Goal: Browse casually

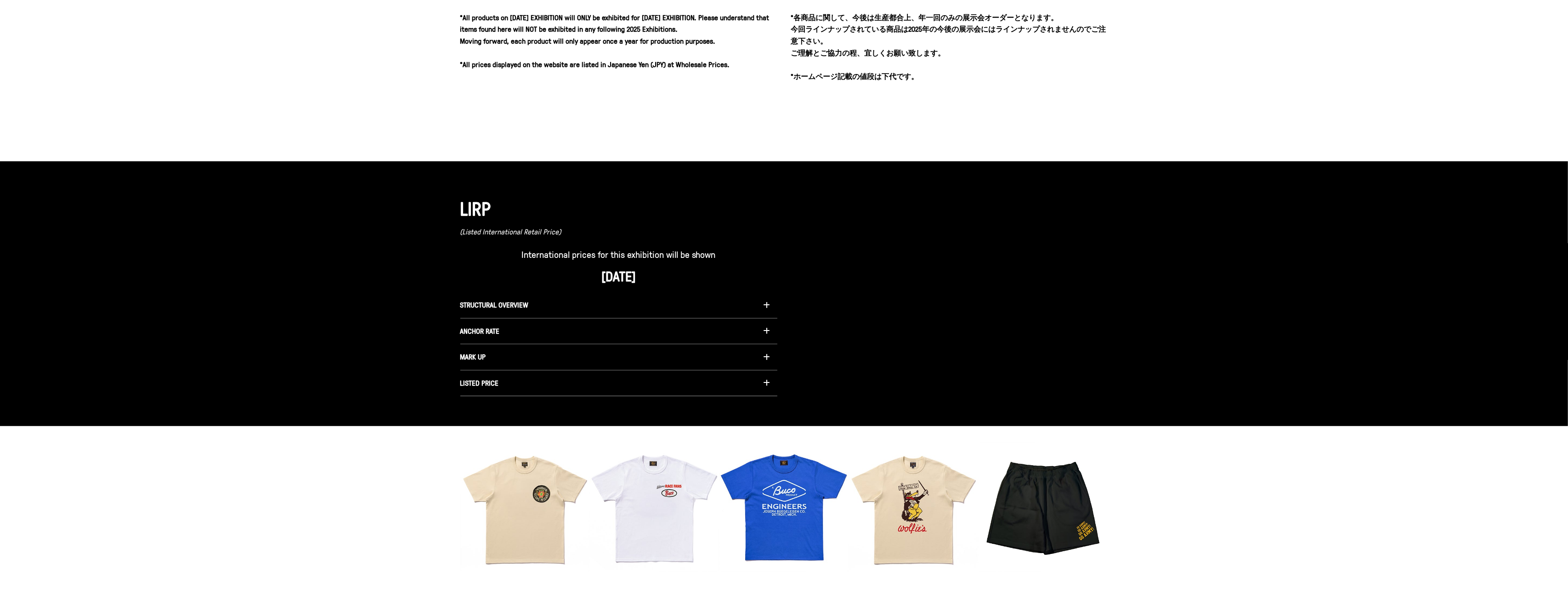
scroll to position [714, 0]
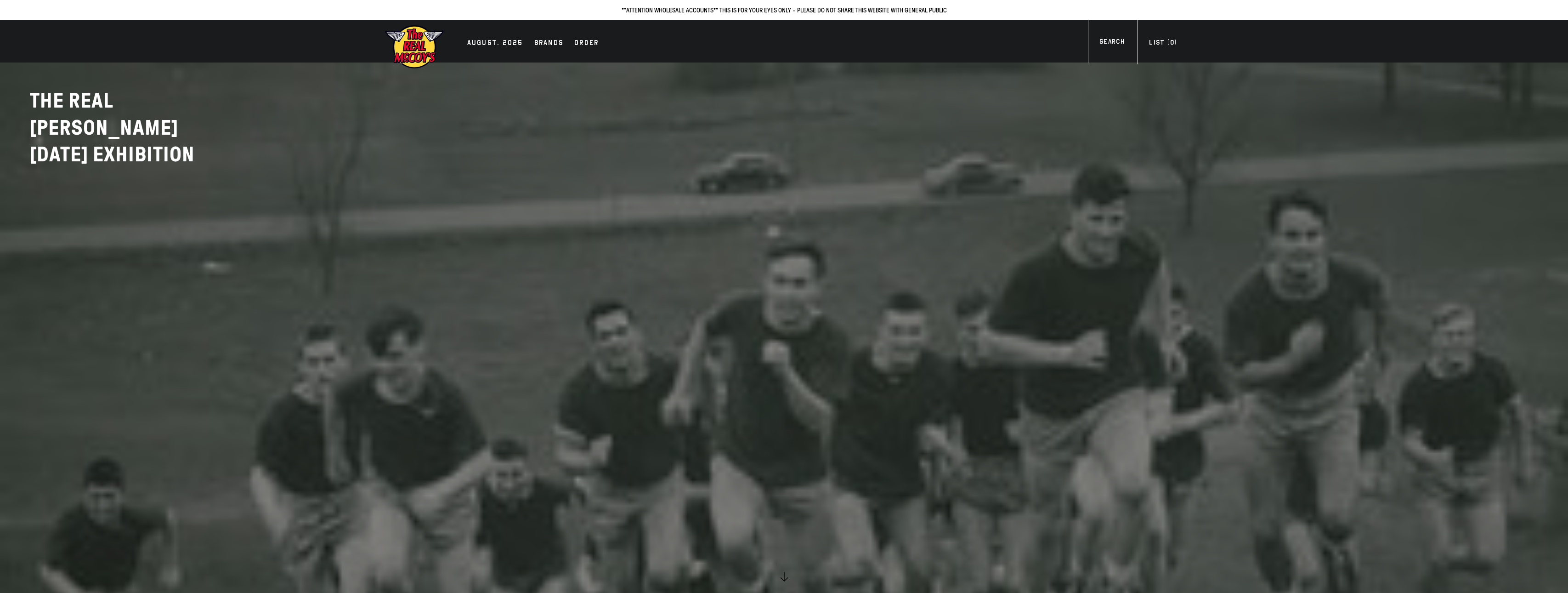
scroll to position [714, 0]
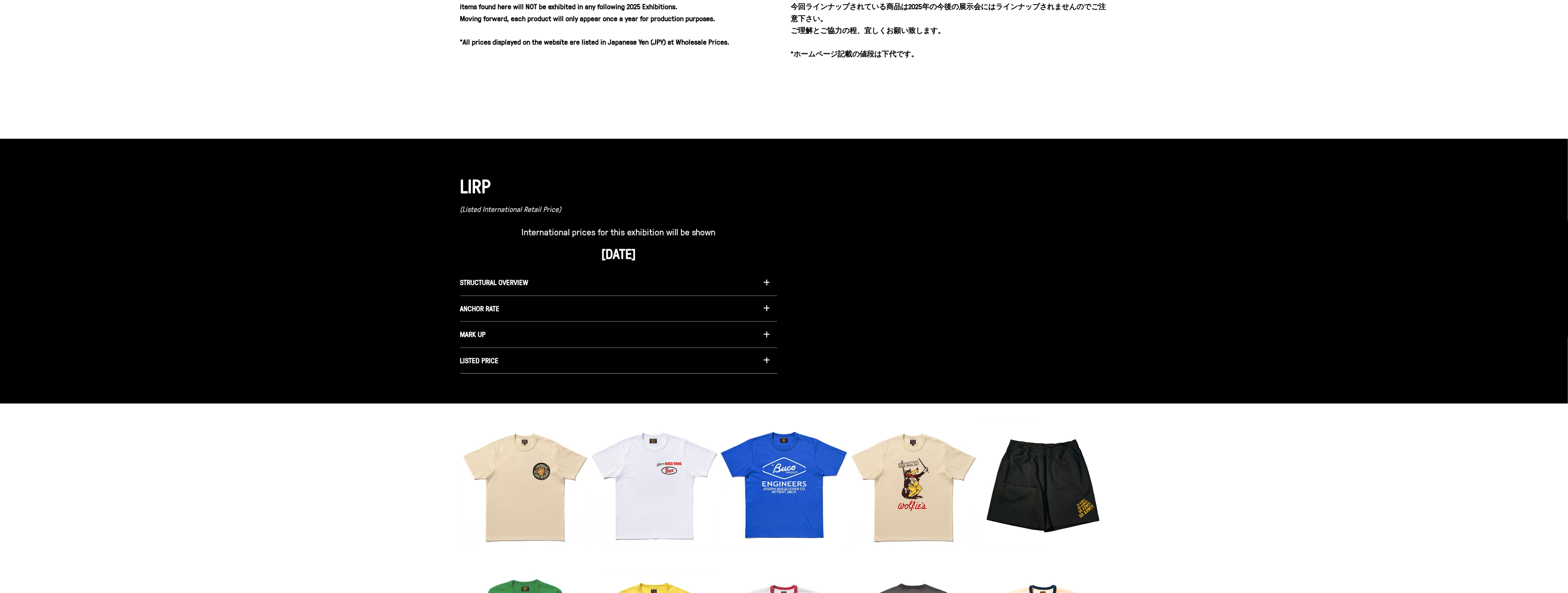
click at [1007, 216] on div at bounding box center [950, 270] width 317 height 205
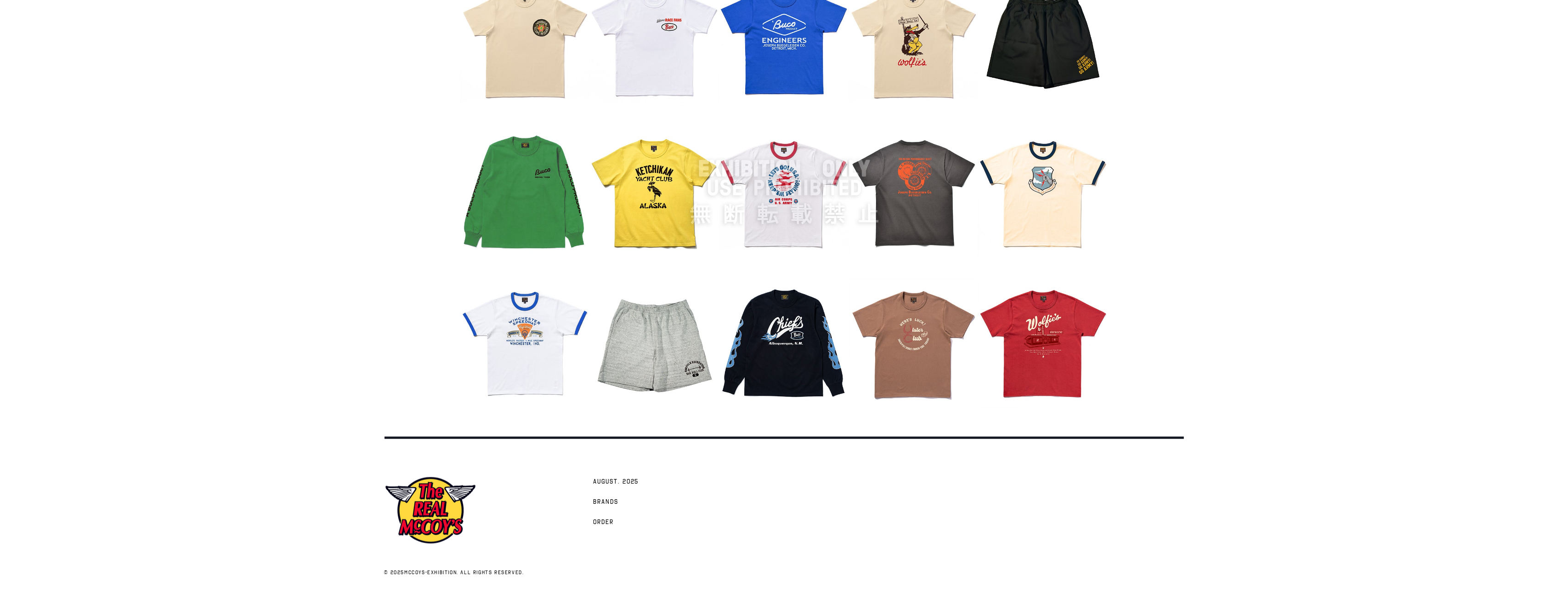
scroll to position [0, 0]
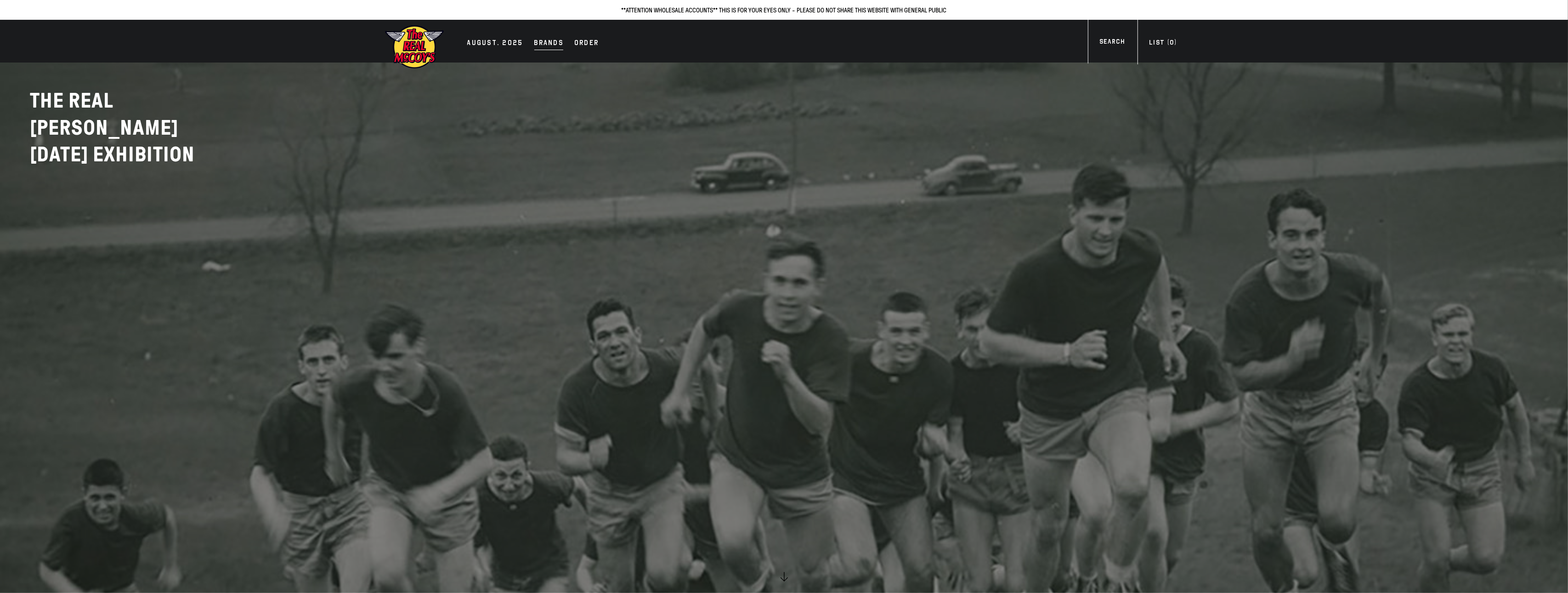
click at [560, 41] on link "Brands" at bounding box center [549, 44] width 39 height 13
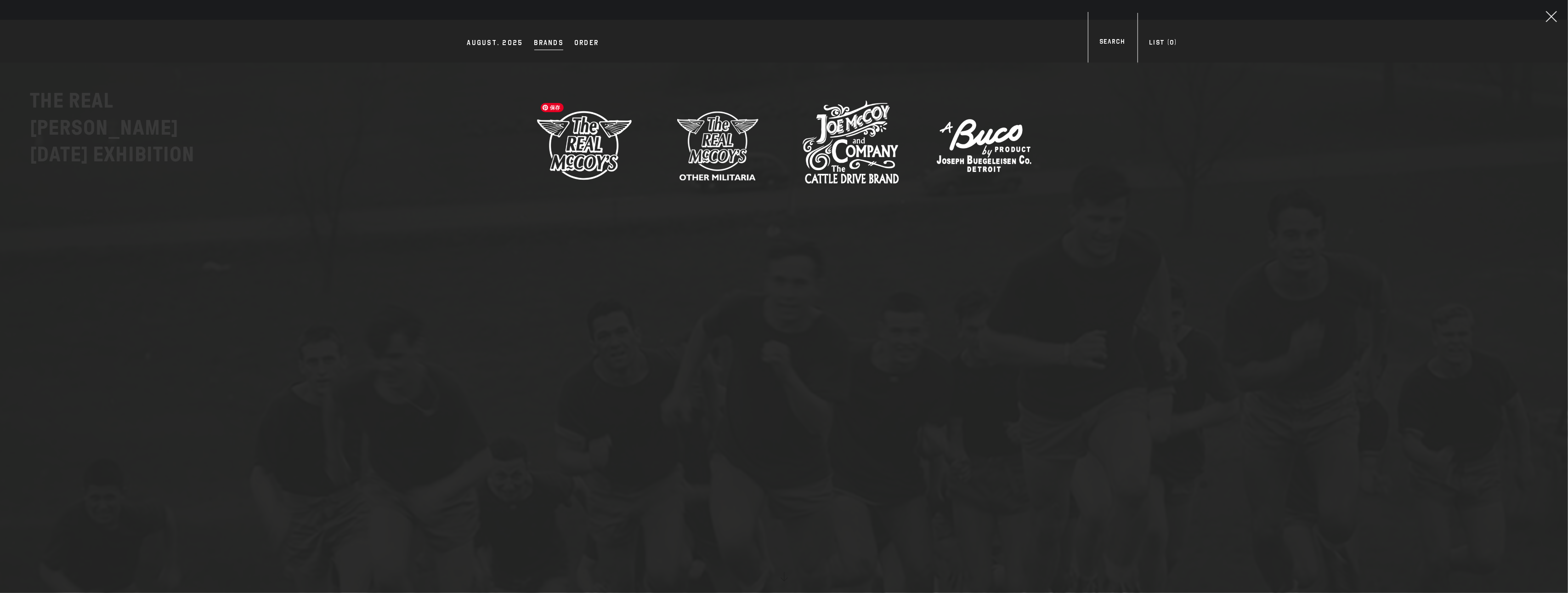
click at [613, 145] on img at bounding box center [584, 145] width 96 height 96
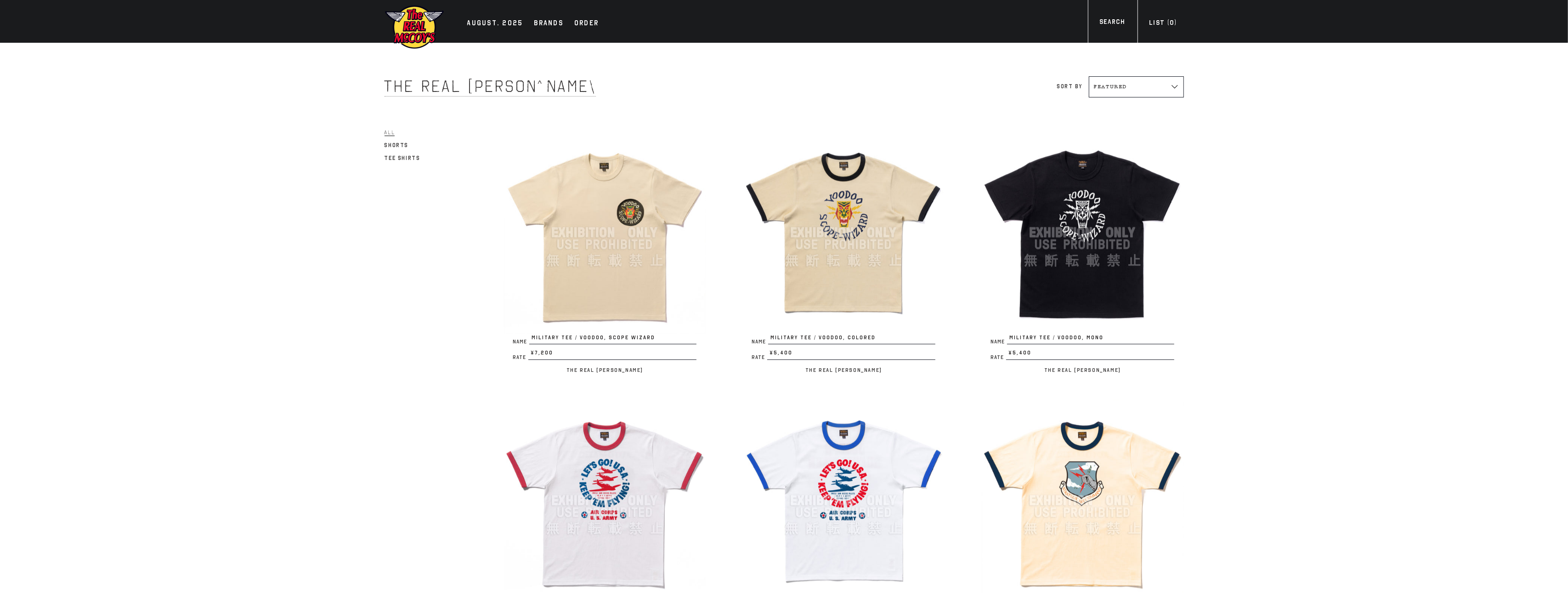
click at [422, 27] on img at bounding box center [414, 27] width 60 height 45
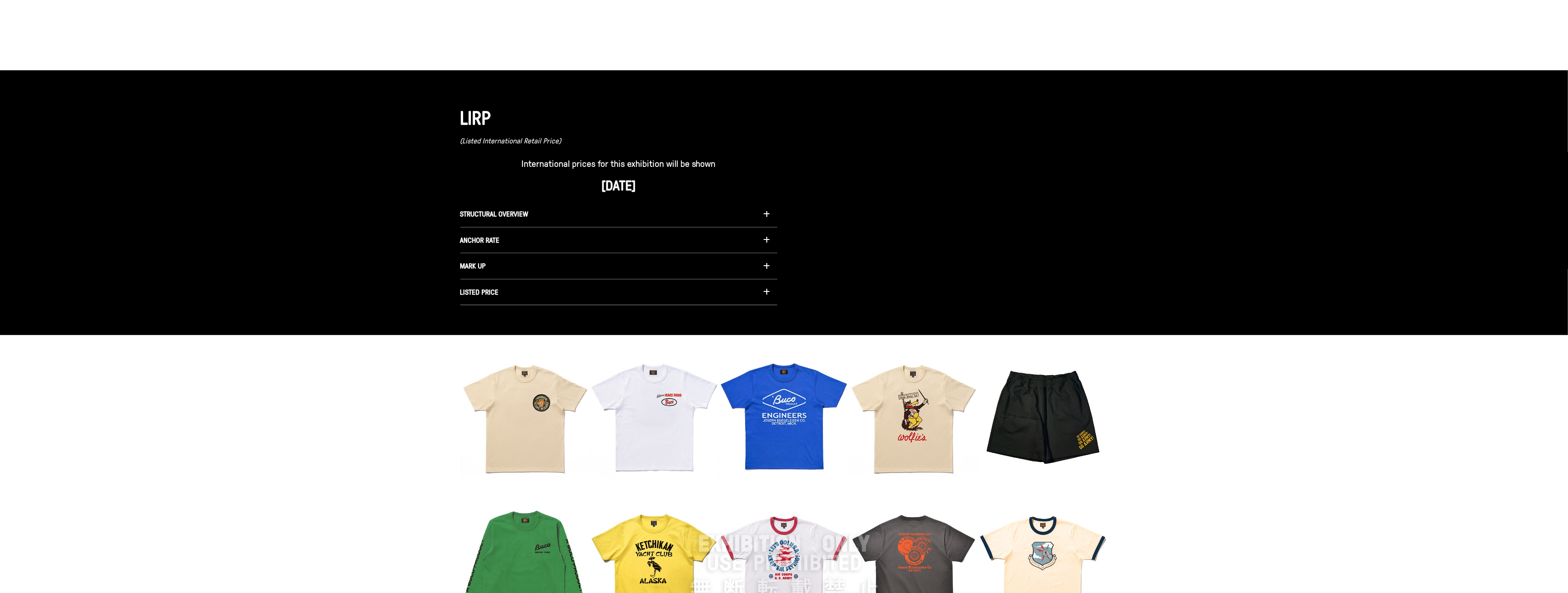
scroll to position [870, 0]
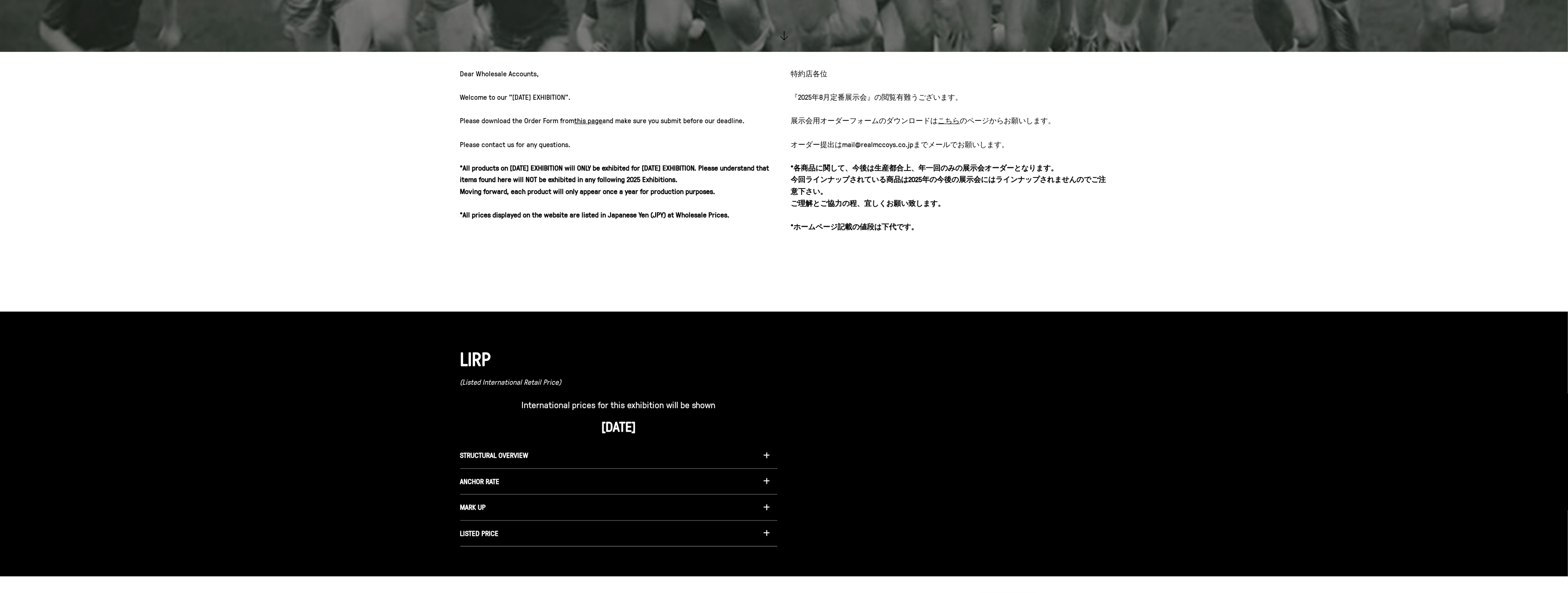
scroll to position [604, 0]
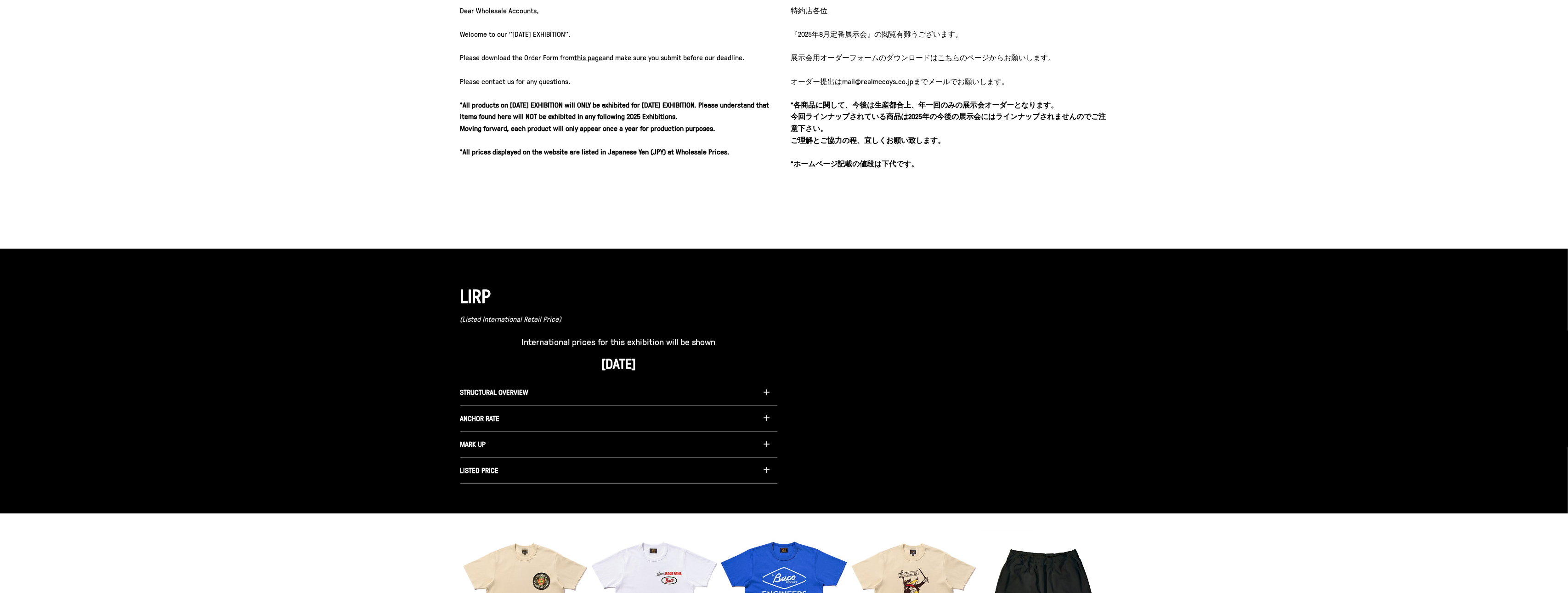
click at [1046, 439] on div at bounding box center [950, 381] width 317 height 205
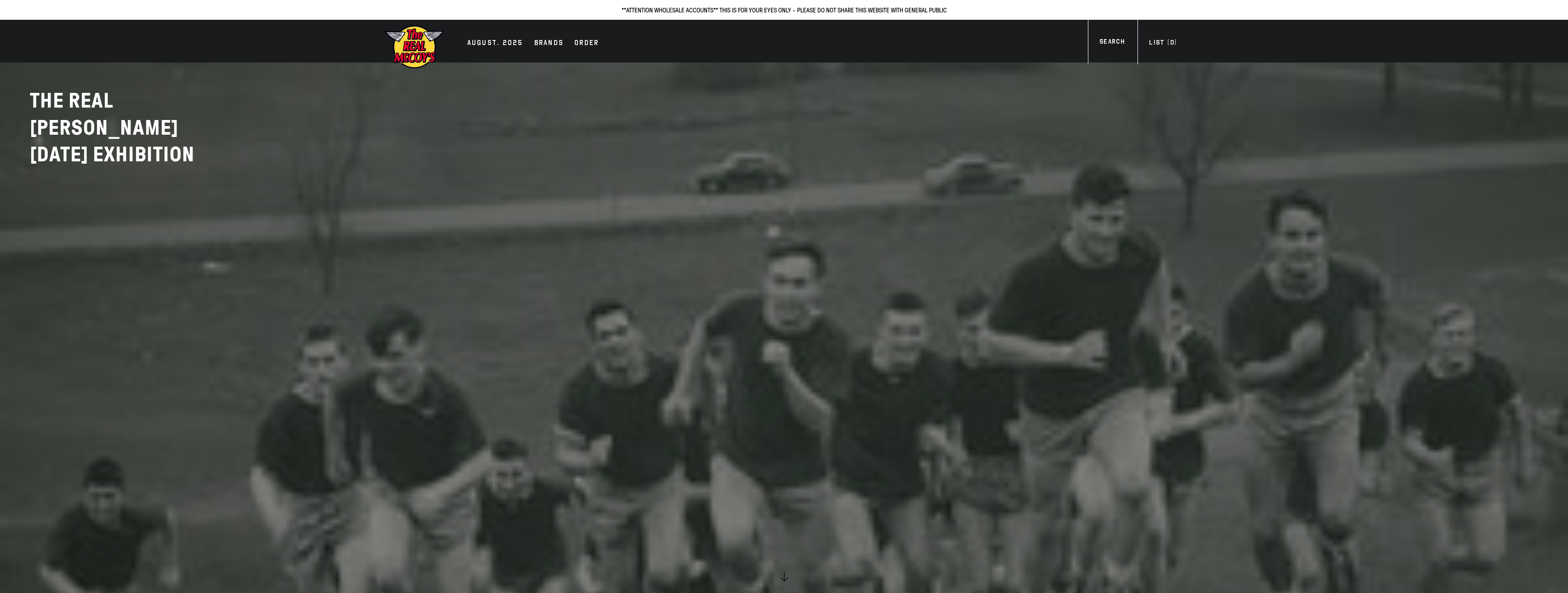
scroll to position [604, 0]
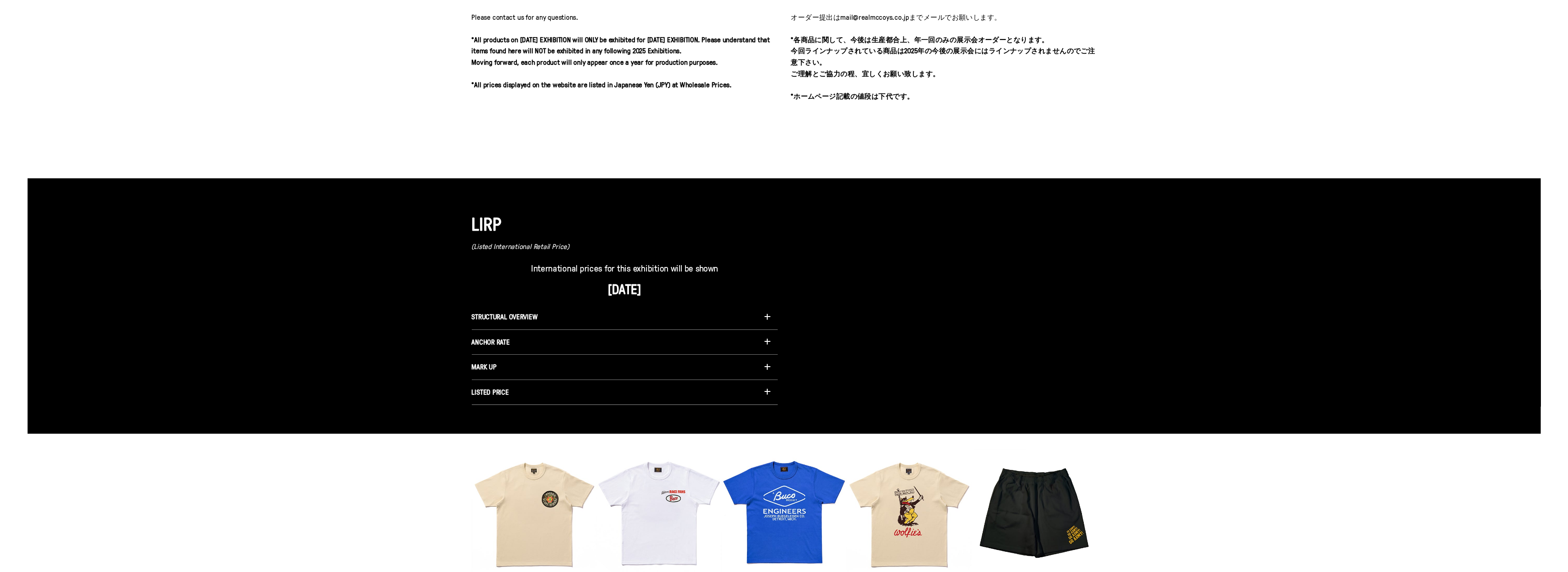
scroll to position [647, 0]
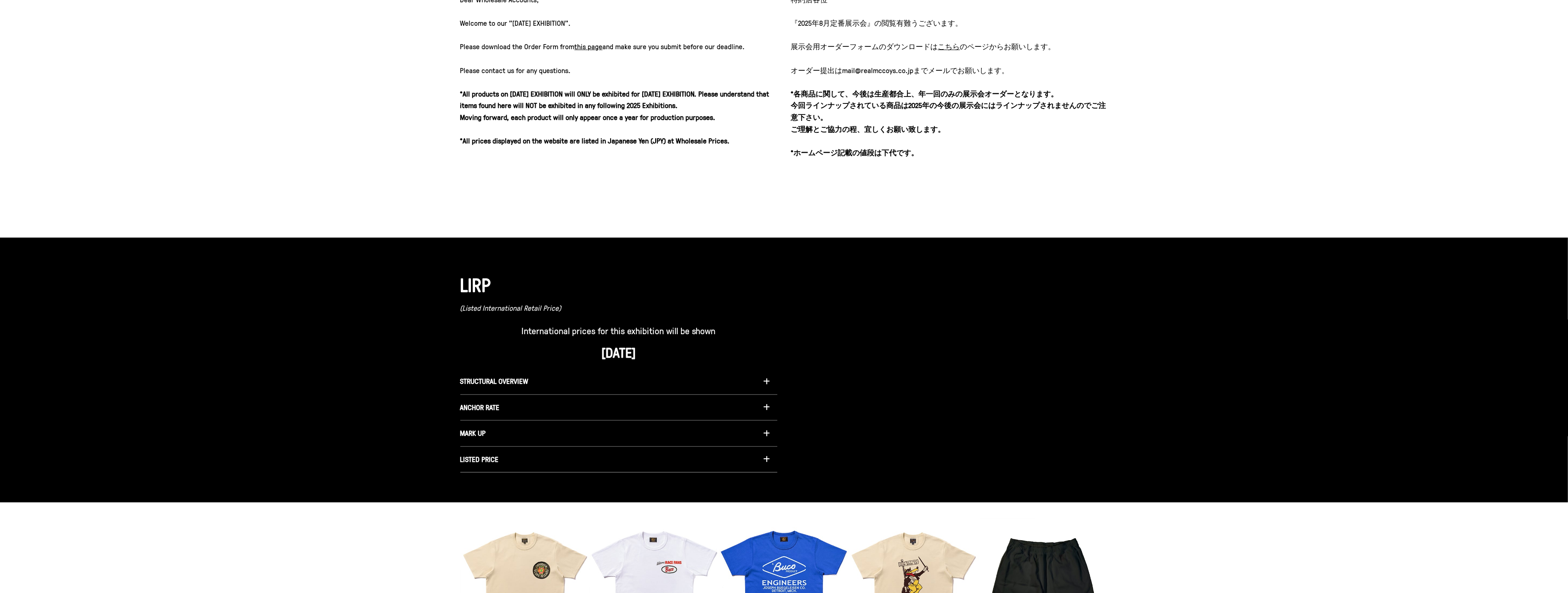
scroll to position [731, 0]
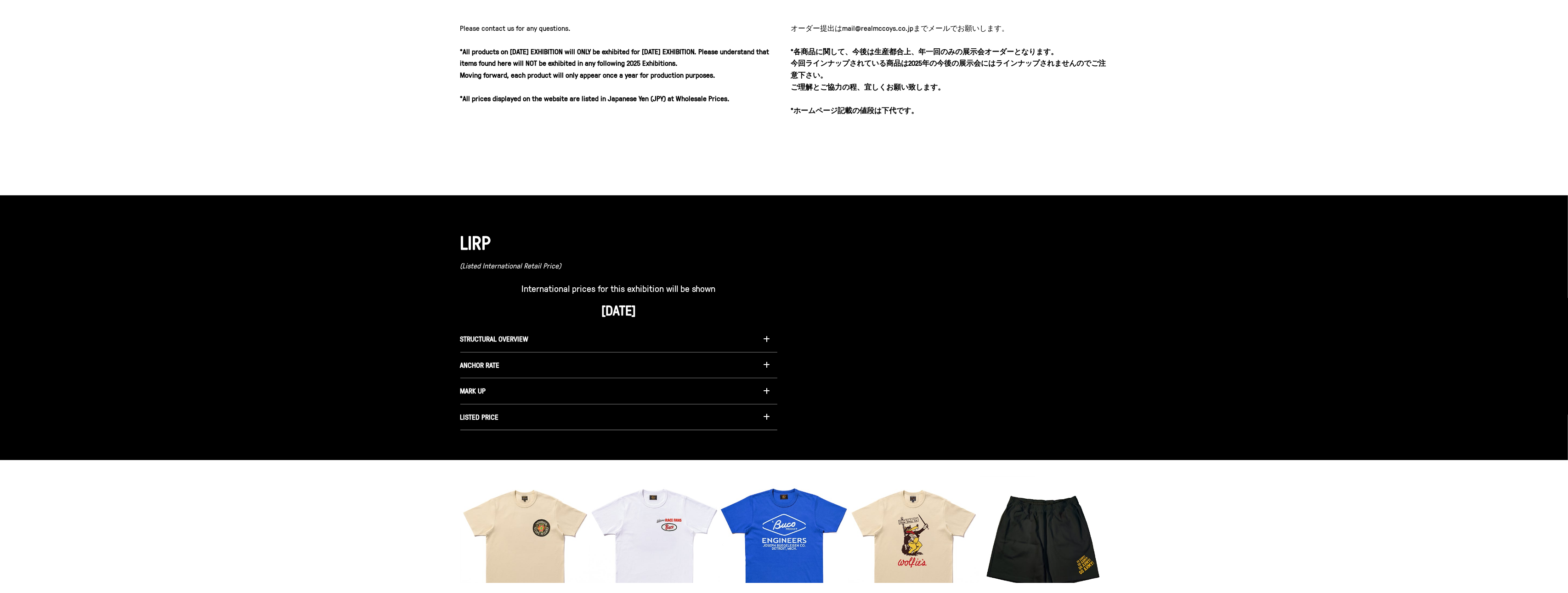
scroll to position [668, 0]
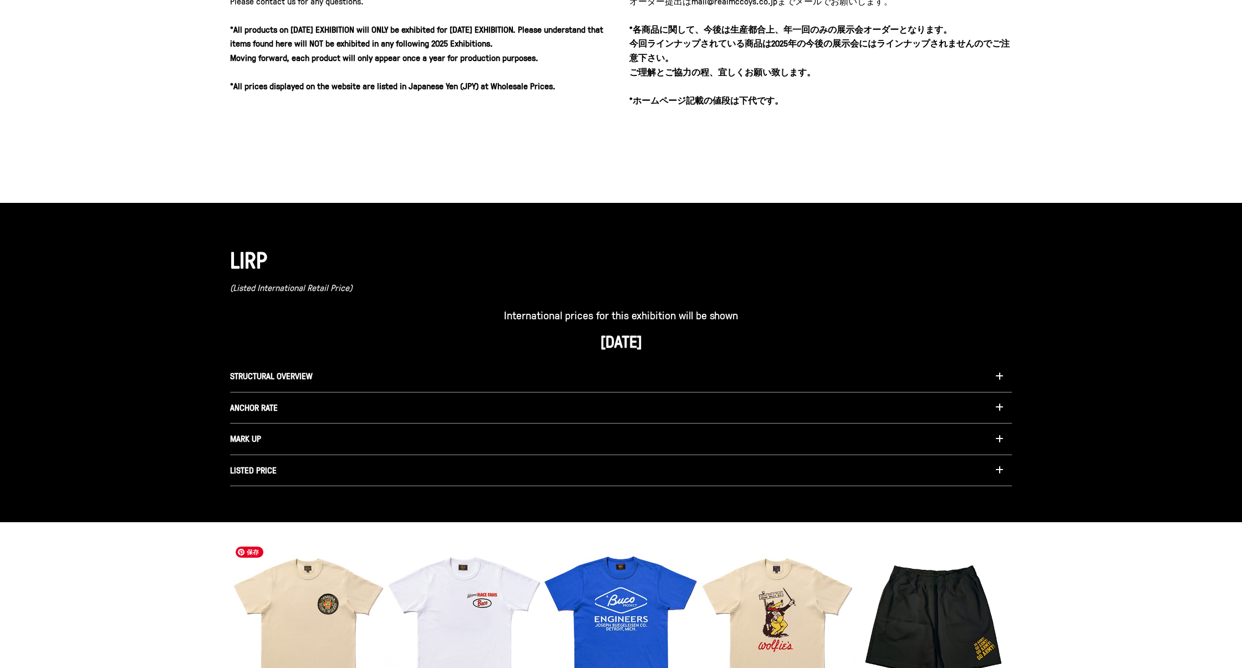
scroll to position [733, 0]
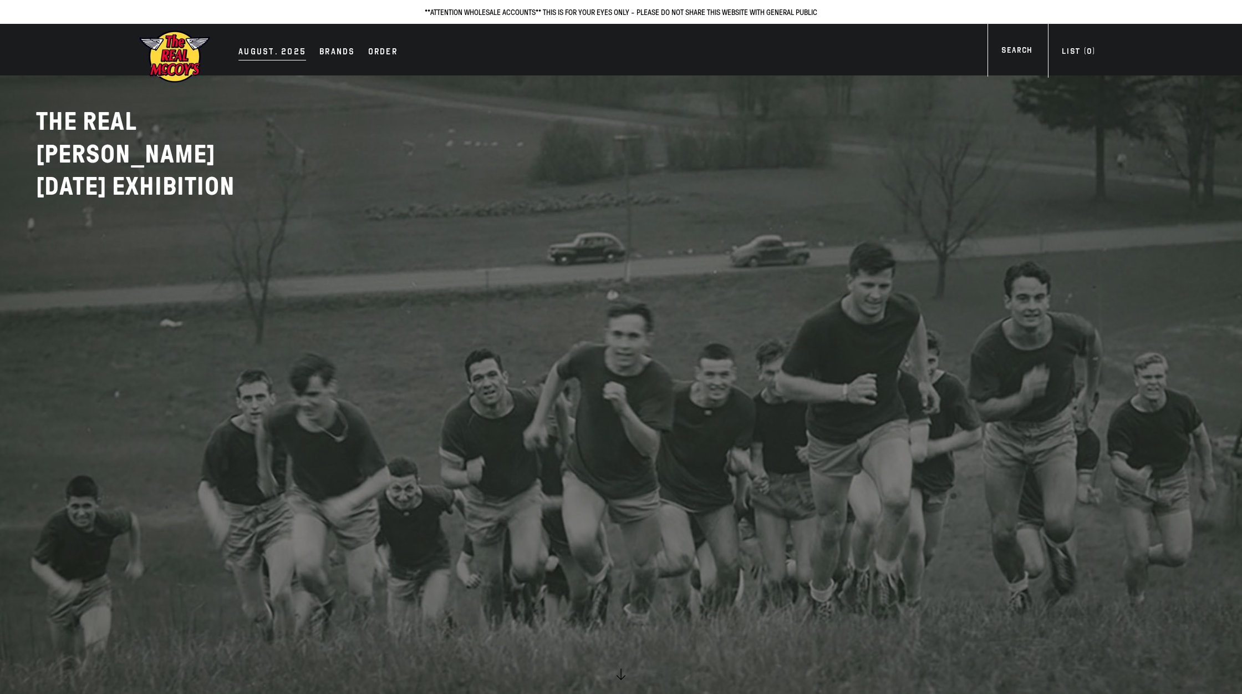
click at [286, 53] on div "AUGUST. 2025" at bounding box center [272, 53] width 68 height 16
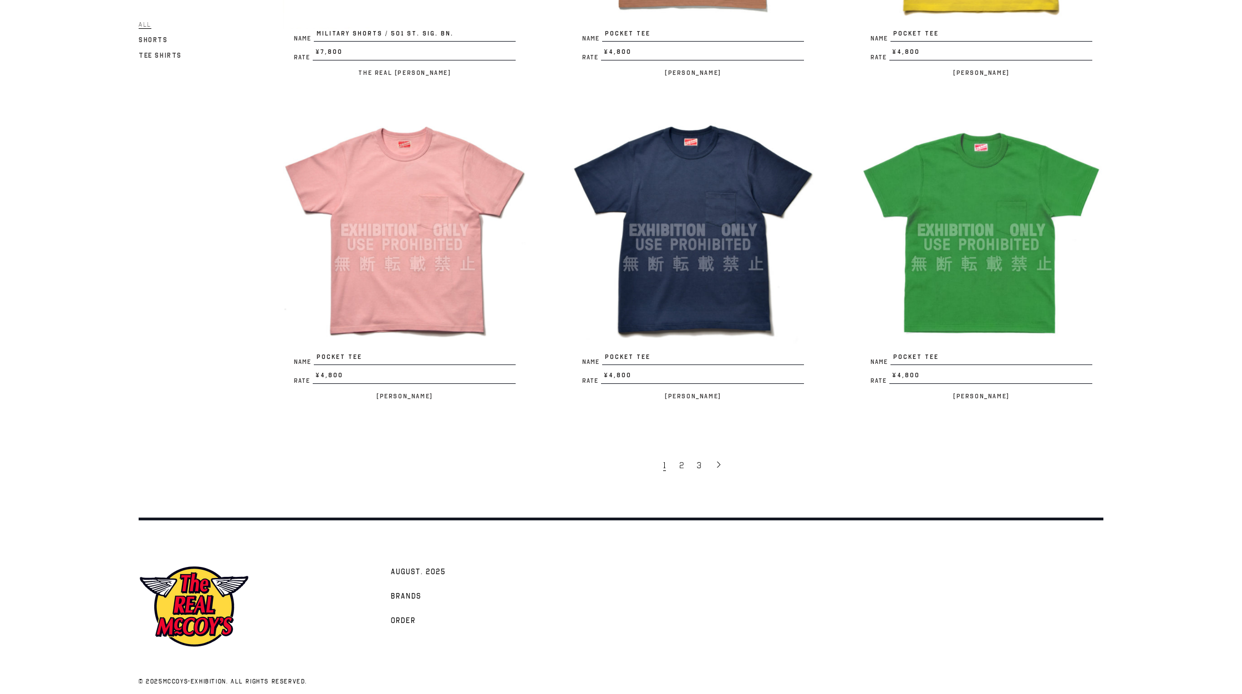
scroll to position [2324, 0]
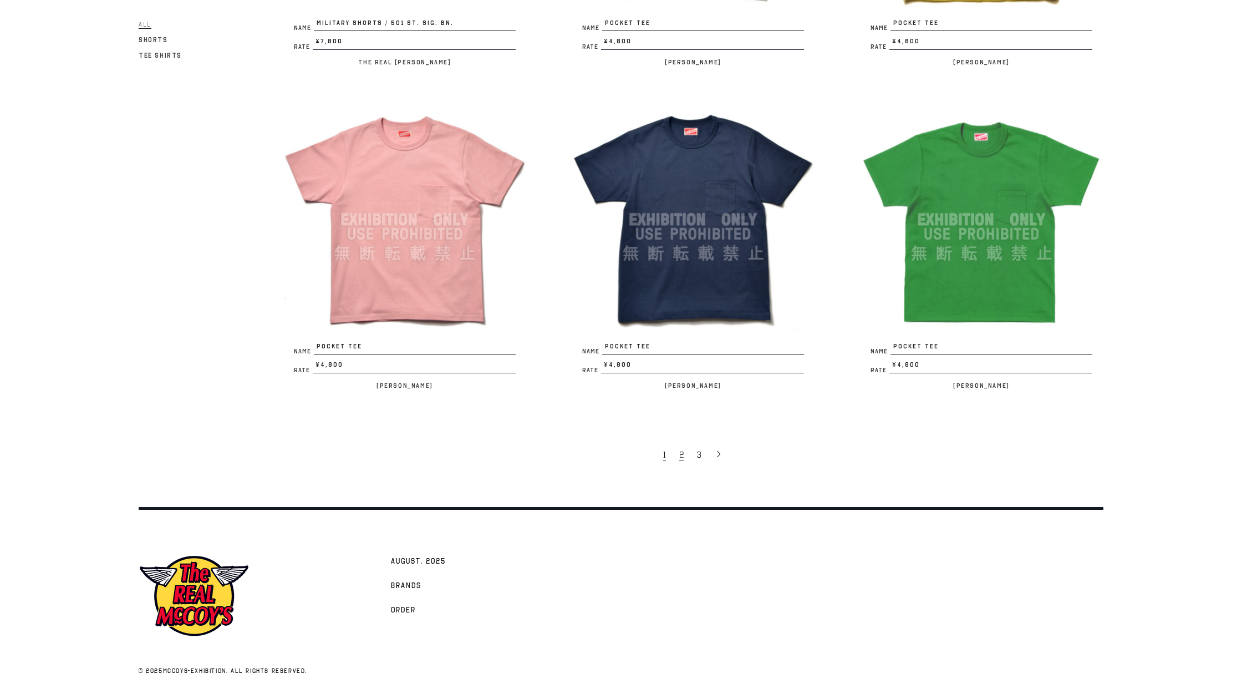
click at [683, 453] on span "2" at bounding box center [681, 454] width 4 height 11
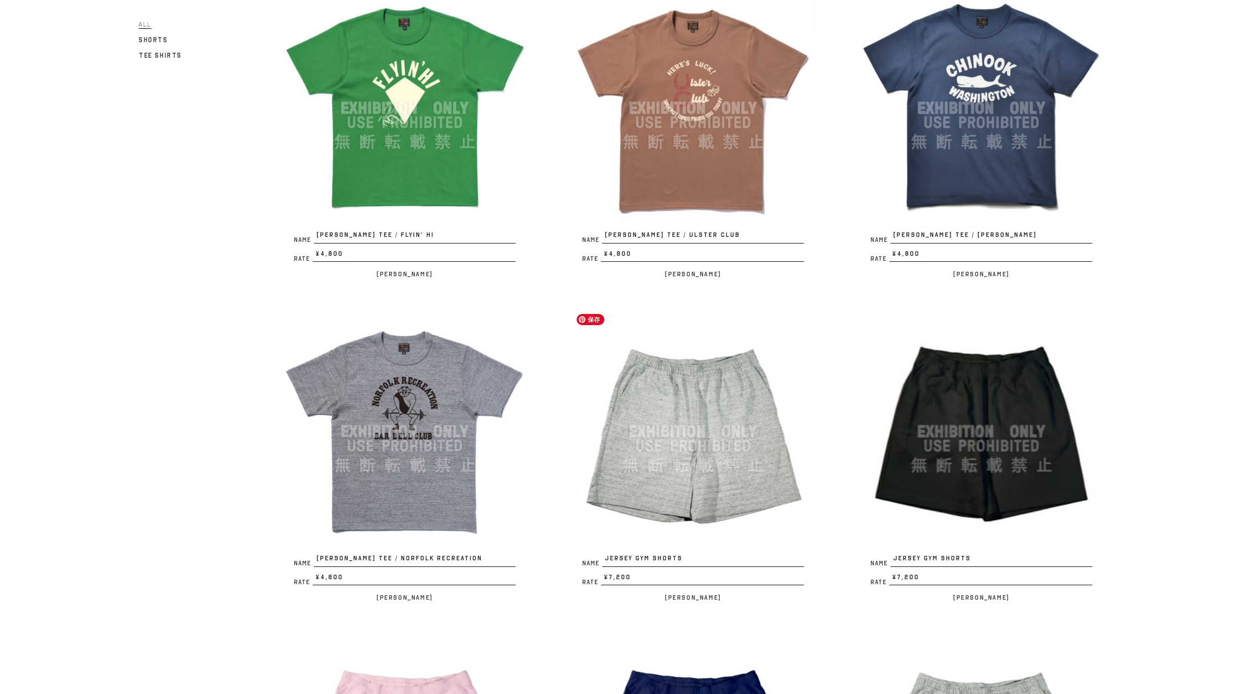
scroll to position [823, 0]
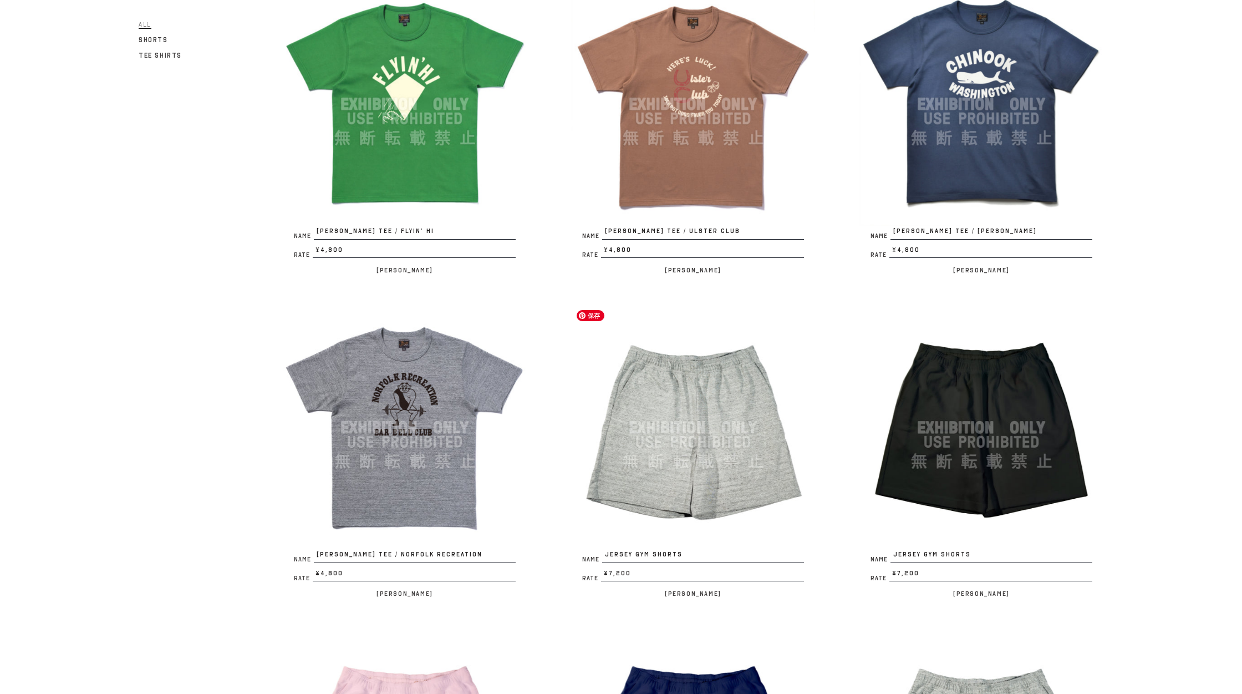
click at [683, 453] on img at bounding box center [693, 427] width 244 height 244
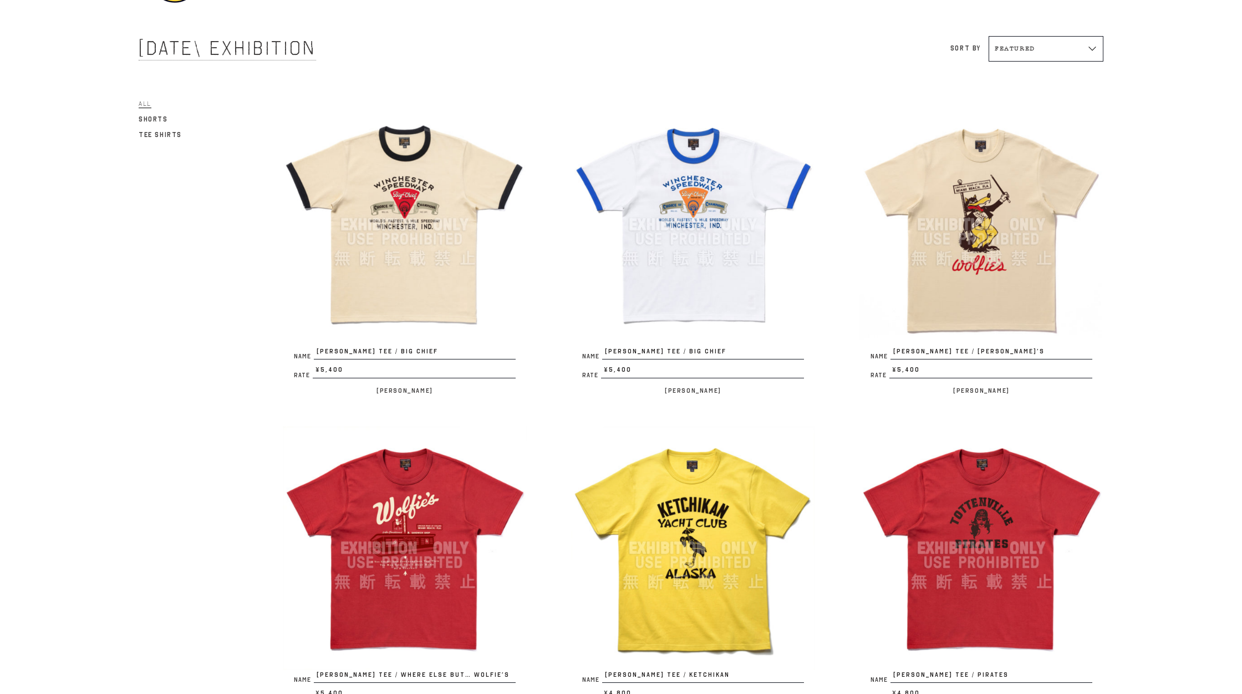
scroll to position [0, 0]
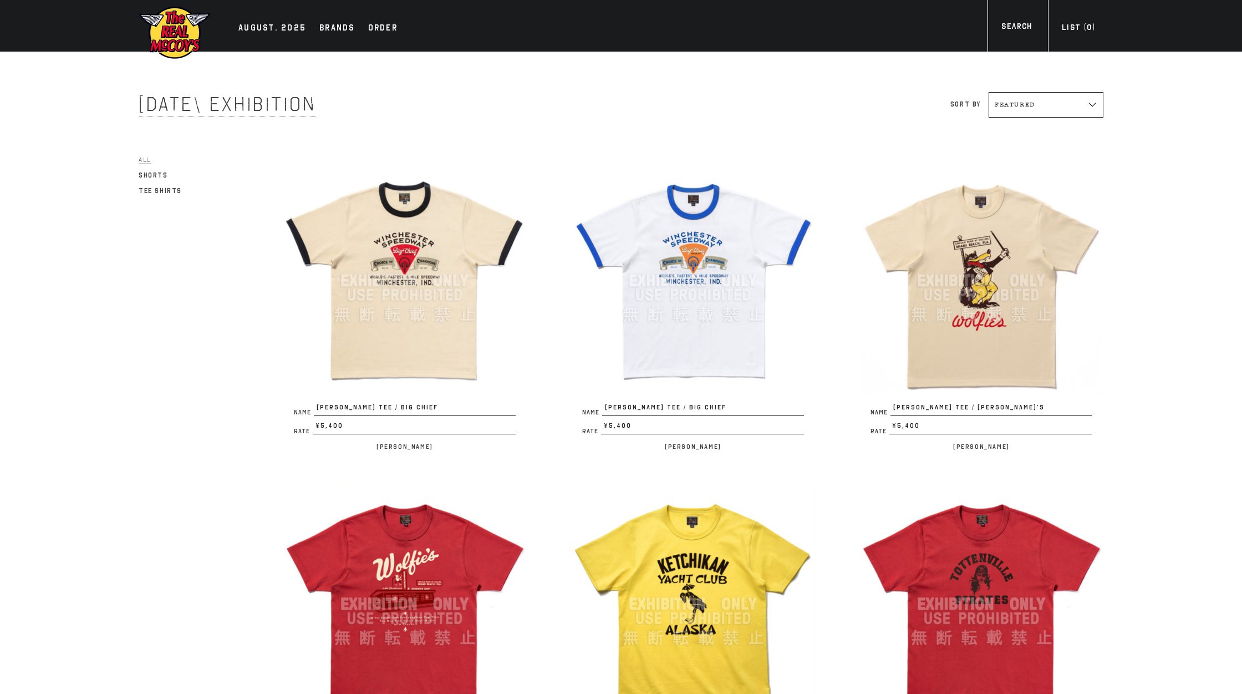
click at [165, 24] on img at bounding box center [175, 33] width 72 height 54
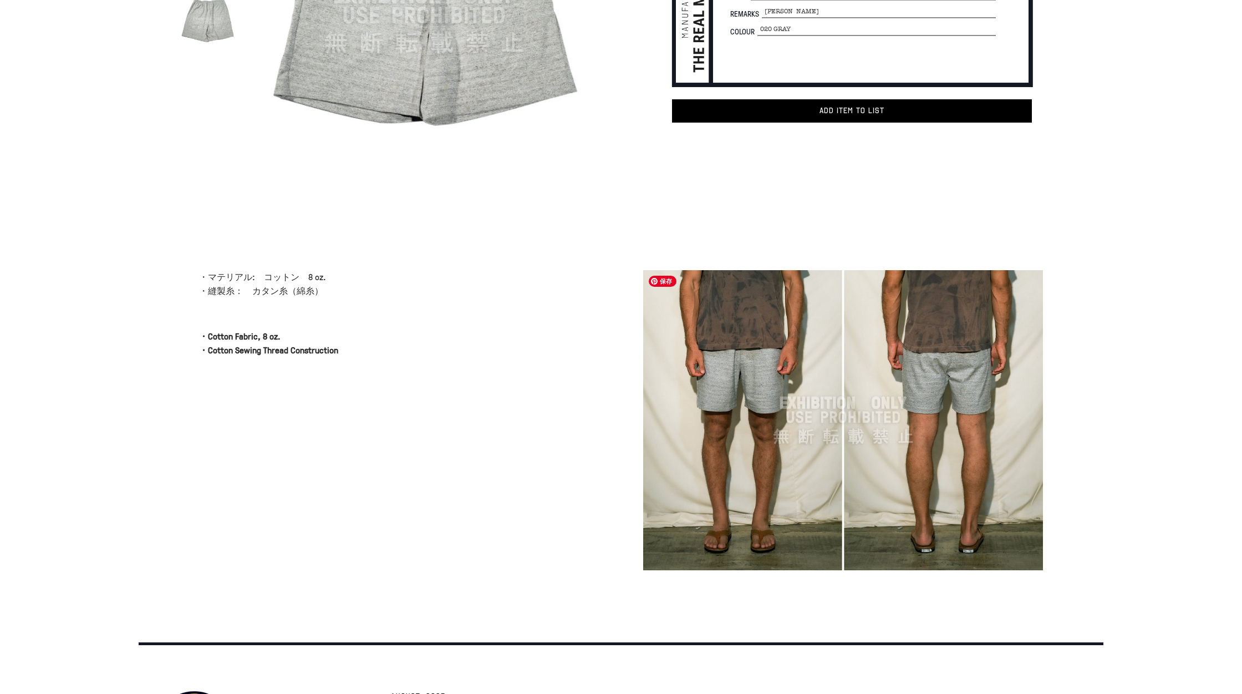
scroll to position [240, 0]
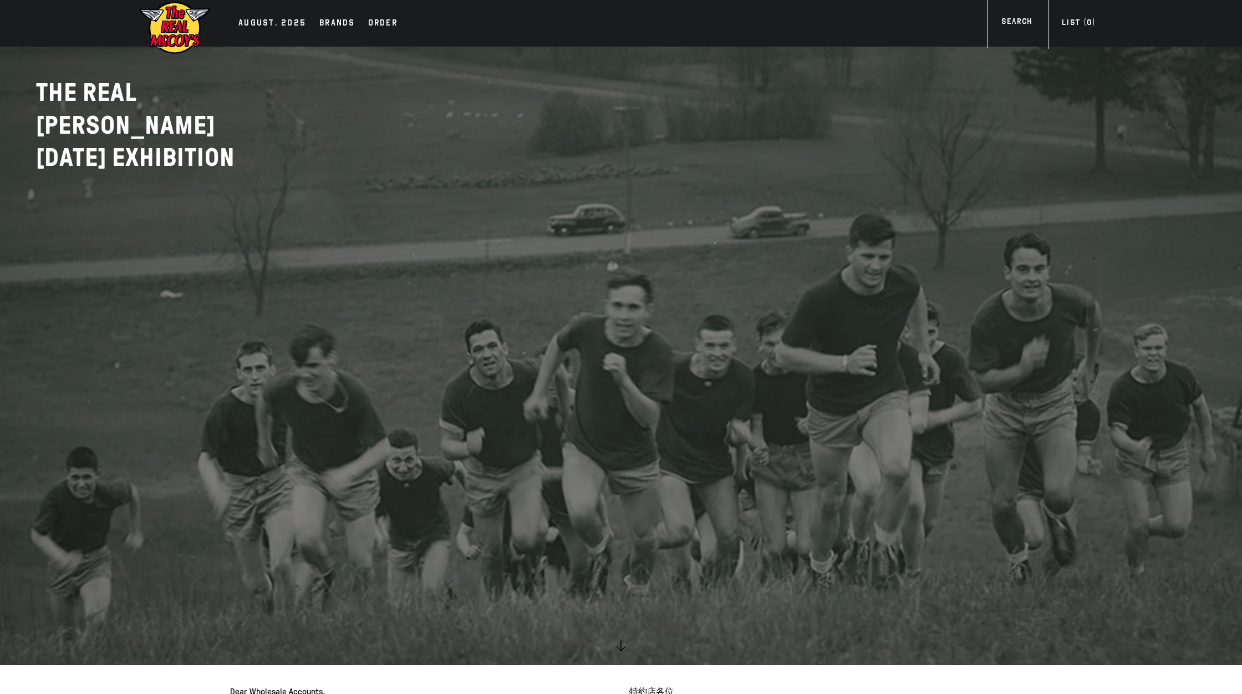
scroll to position [34, 0]
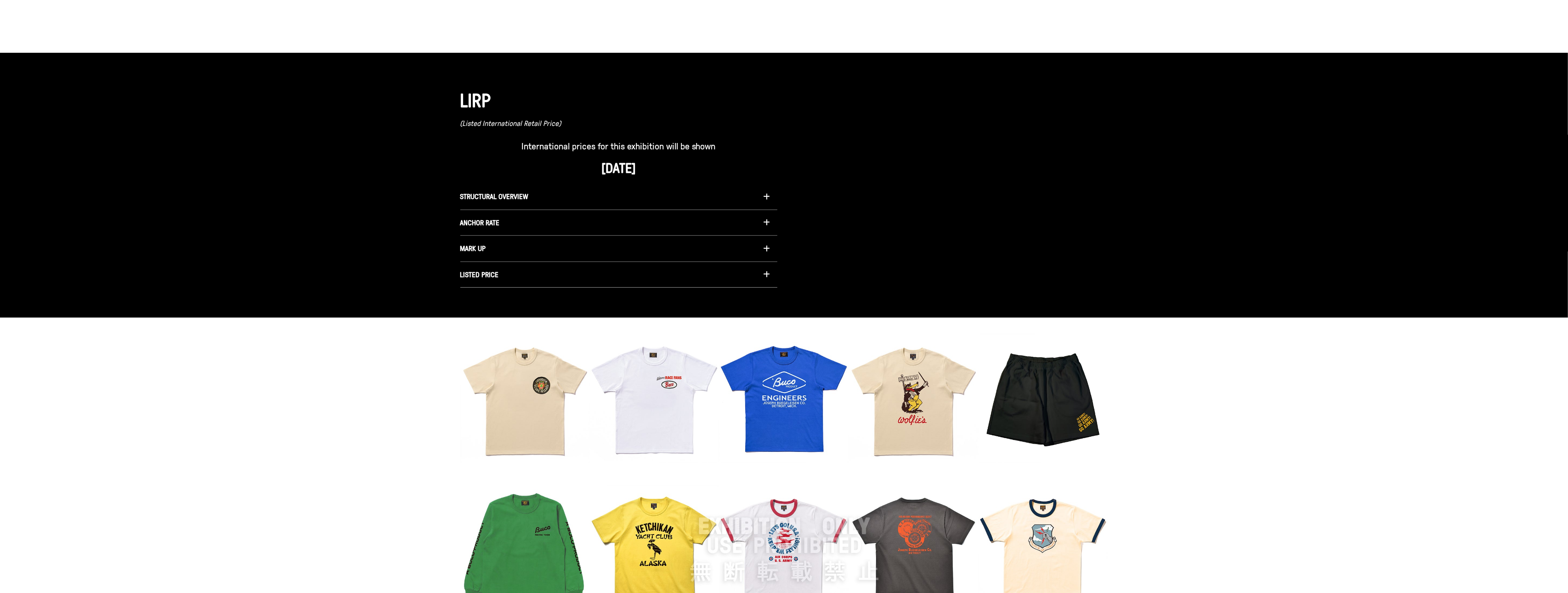
scroll to position [758, 0]
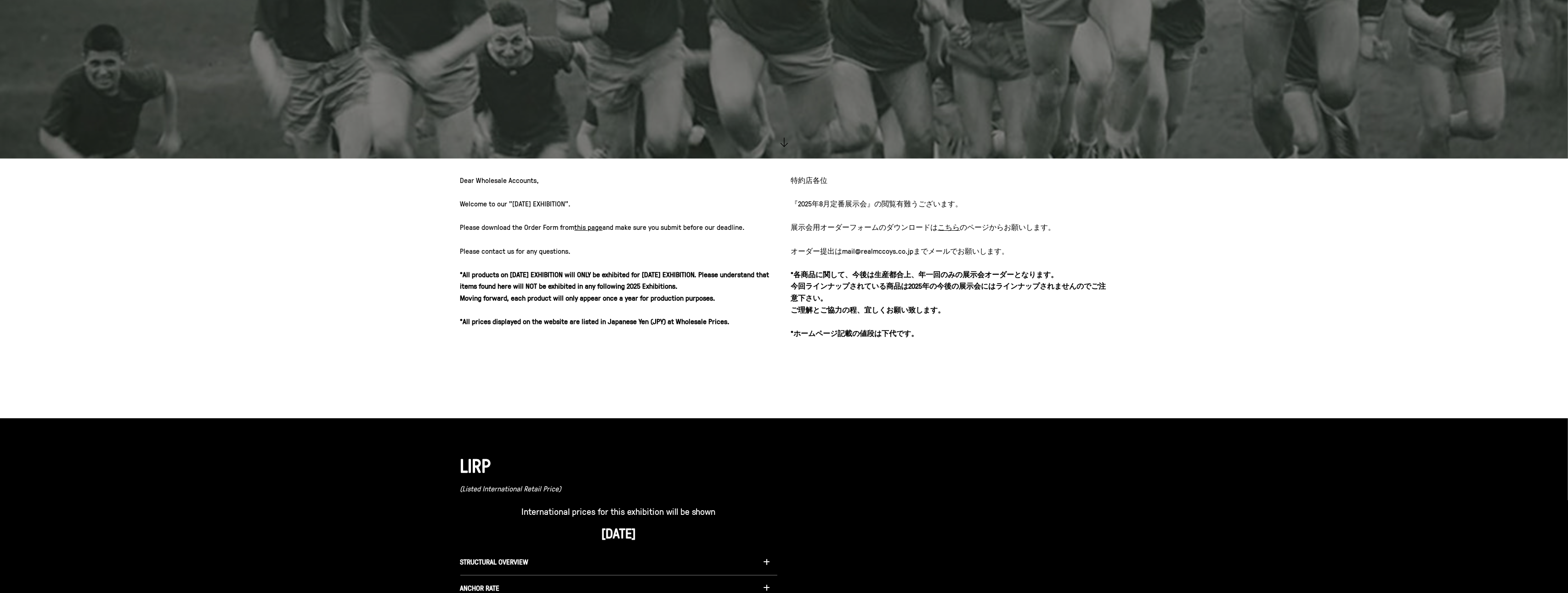
scroll to position [175, 0]
